Goal: Transaction & Acquisition: Download file/media

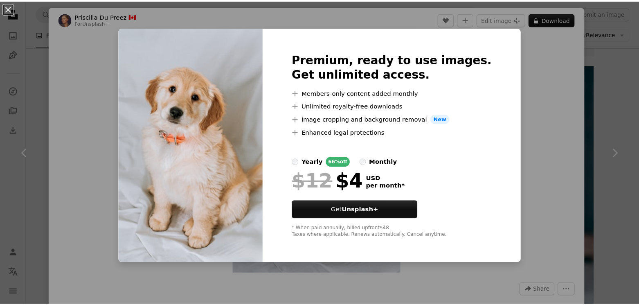
scroll to position [41, 0]
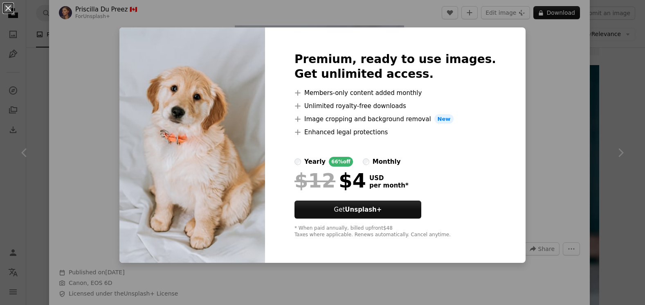
click at [600, 121] on div "An X shape Premium, ready to use images. Get unlimited access. A plus sign Memb…" at bounding box center [322, 152] width 645 height 305
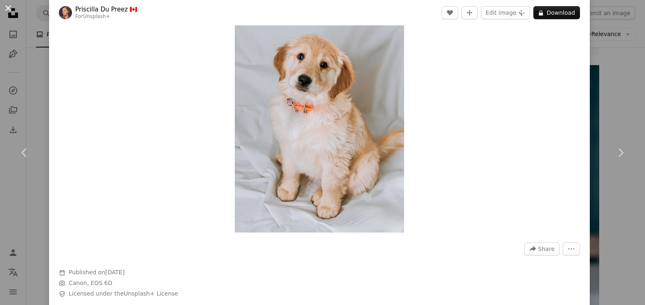
click at [9, 10] on button "An X shape" at bounding box center [8, 8] width 10 height 10
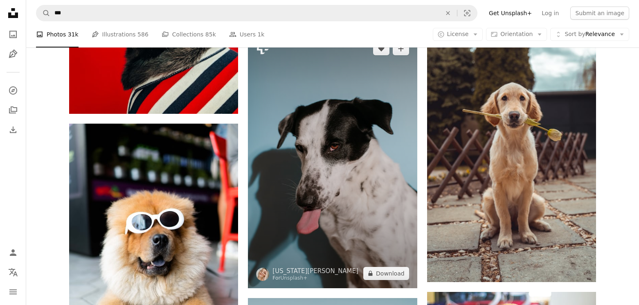
scroll to position [1104, 0]
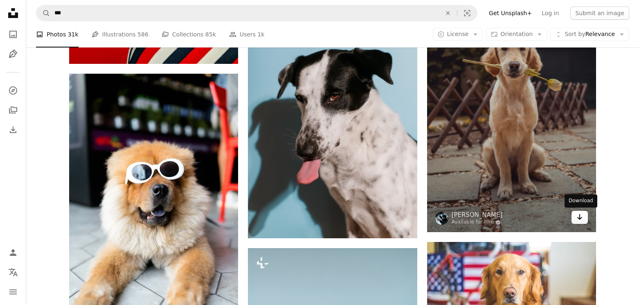
click at [578, 218] on icon "Download" at bounding box center [579, 217] width 5 height 6
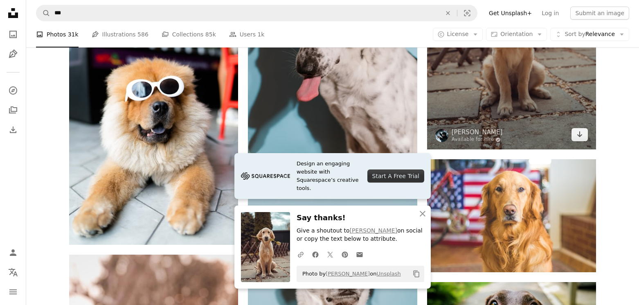
scroll to position [1185, 0]
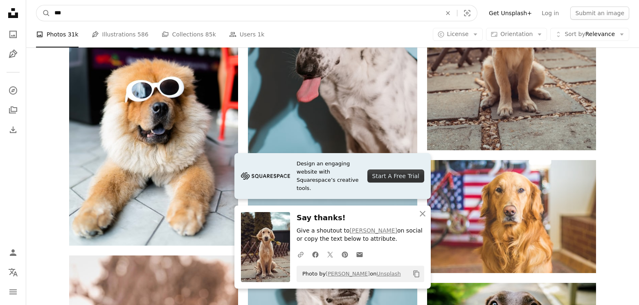
click at [195, 18] on input "***" at bounding box center [244, 13] width 388 height 16
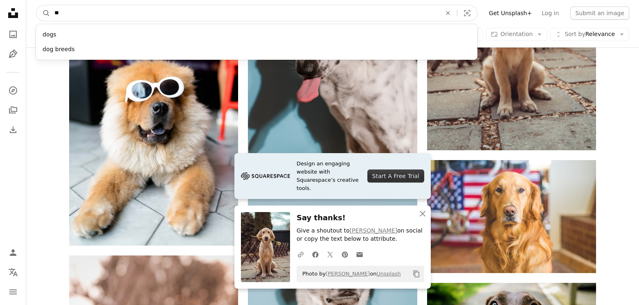
type input "*"
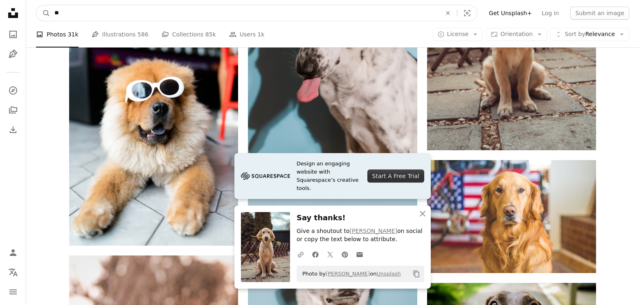
type input "***"
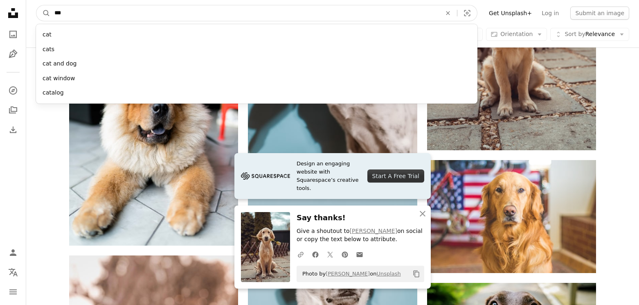
click button "A magnifying glass" at bounding box center [43, 13] width 14 height 16
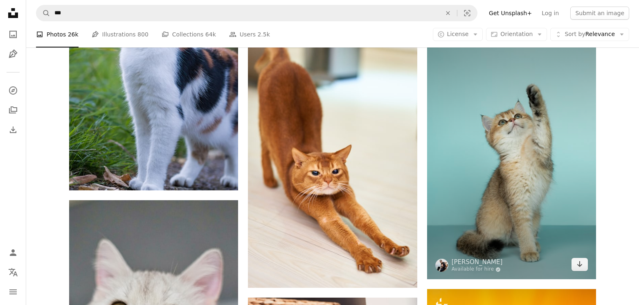
scroll to position [777, 0]
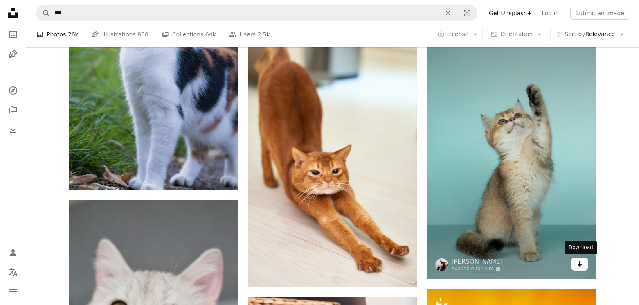
click at [575, 263] on link "Arrow pointing down" at bounding box center [579, 263] width 16 height 13
